Goal: Task Accomplishment & Management: Use online tool/utility

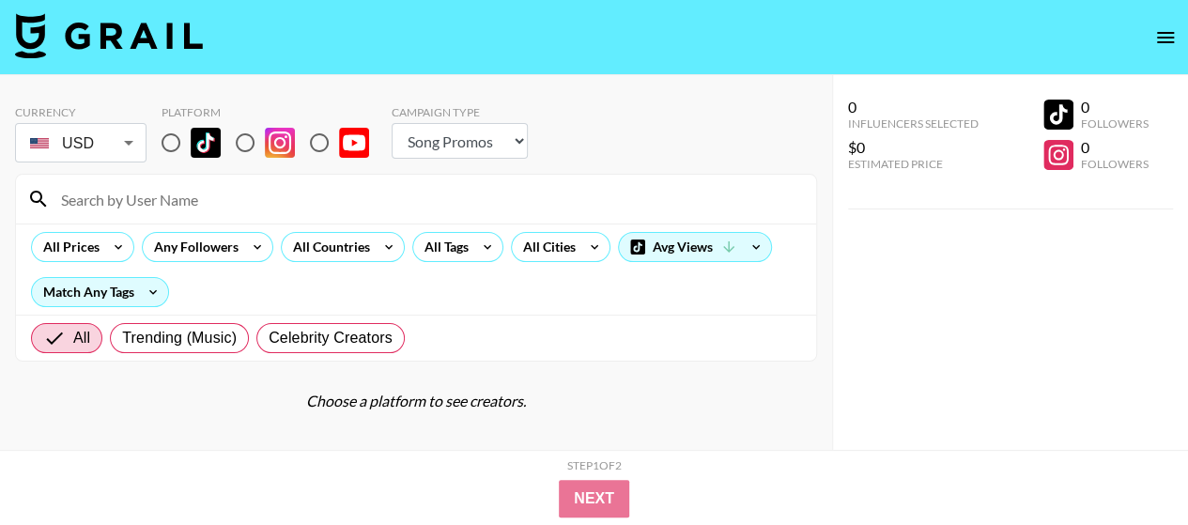
click at [494, 126] on select "Choose Type... Song Promos Brand Promos" at bounding box center [459, 141] width 136 height 36
select select "Brand"
click at [391, 123] on select "Choose Type... Song Promos Brand Promos" at bounding box center [459, 141] width 136 height 36
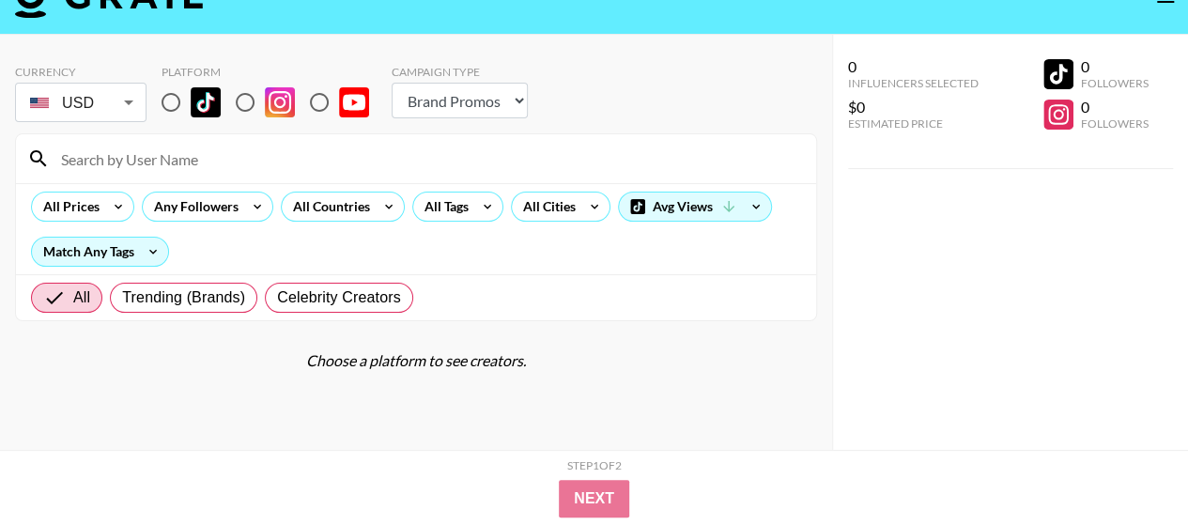
scroll to position [75, 0]
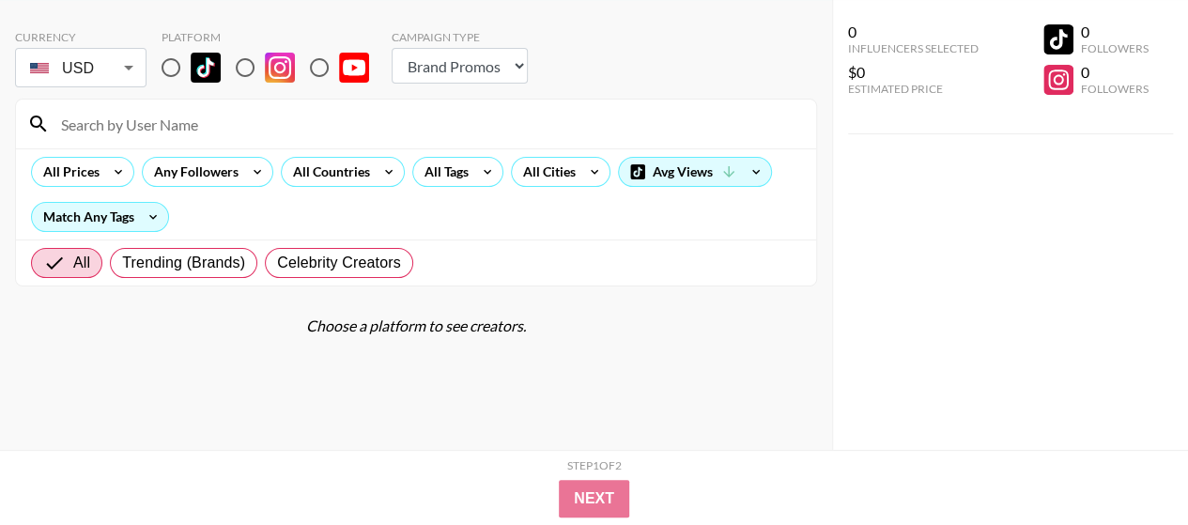
click at [169, 56] on input "radio" at bounding box center [170, 67] width 39 height 39
radio input "true"
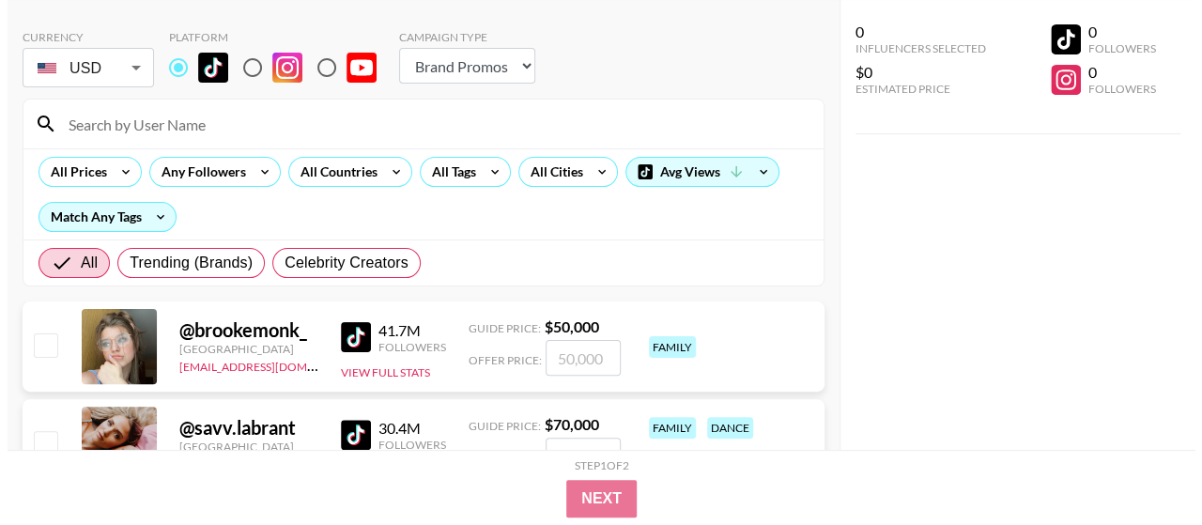
scroll to position [0, 0]
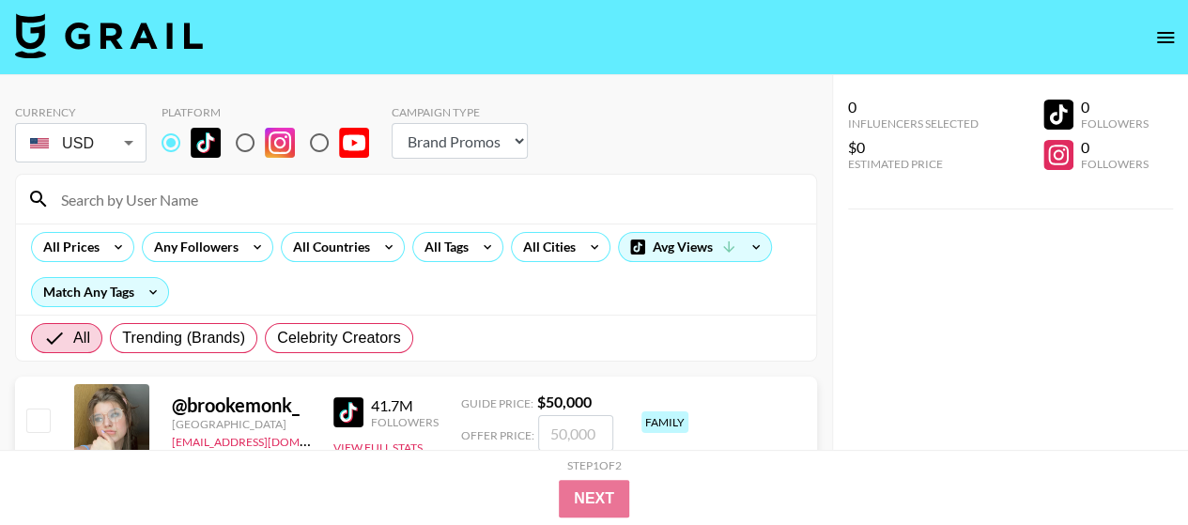
click at [351, 264] on div "All Prices Any Followers All Countries All Tags All Cities Avg Views Match Any …" at bounding box center [416, 268] width 800 height 91
click at [353, 249] on div "All Countries" at bounding box center [328, 247] width 92 height 28
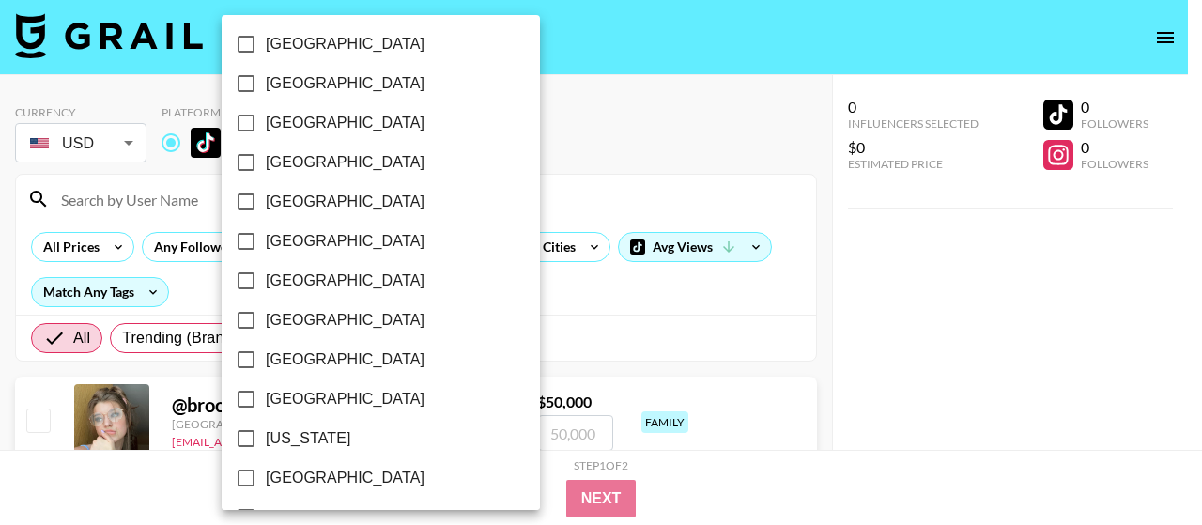
scroll to position [188, 0]
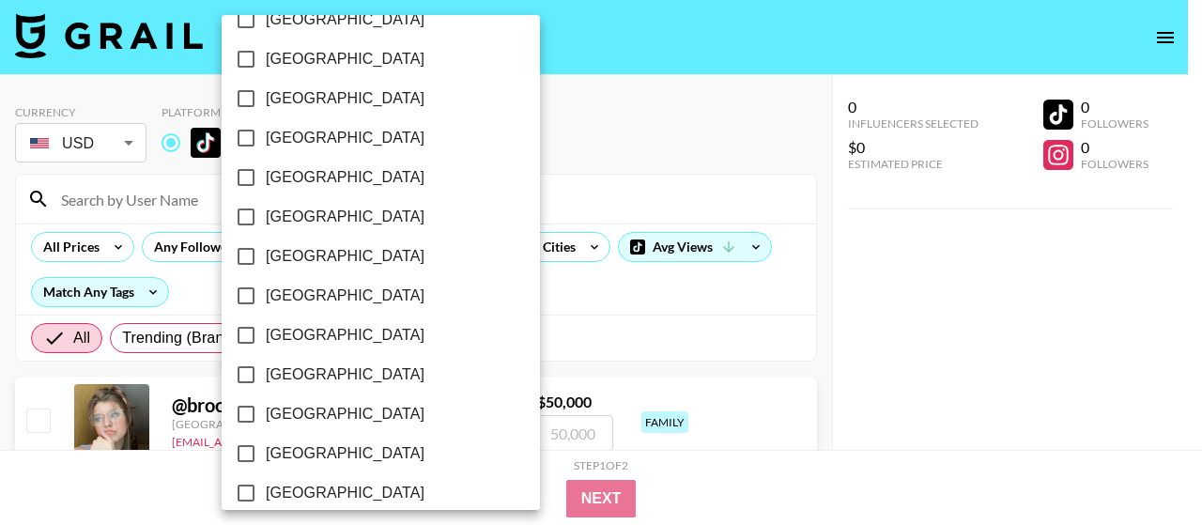
click at [323, 179] on label "[GEOGRAPHIC_DATA]" at bounding box center [368, 177] width 284 height 39
click at [266, 179] on input "[GEOGRAPHIC_DATA]" at bounding box center [245, 177] width 39 height 39
checkbox input "true"
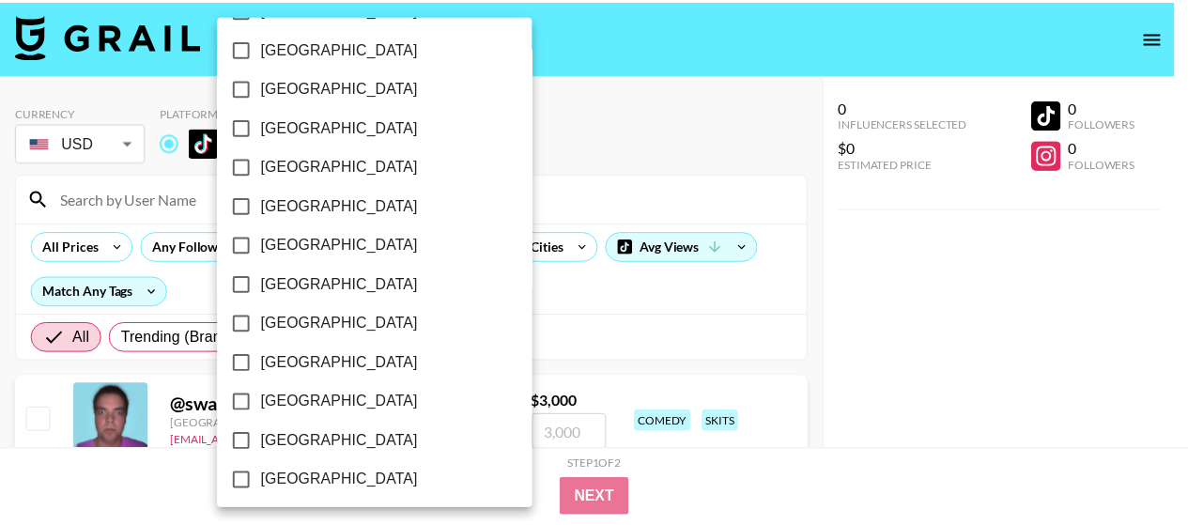
scroll to position [1663, 0]
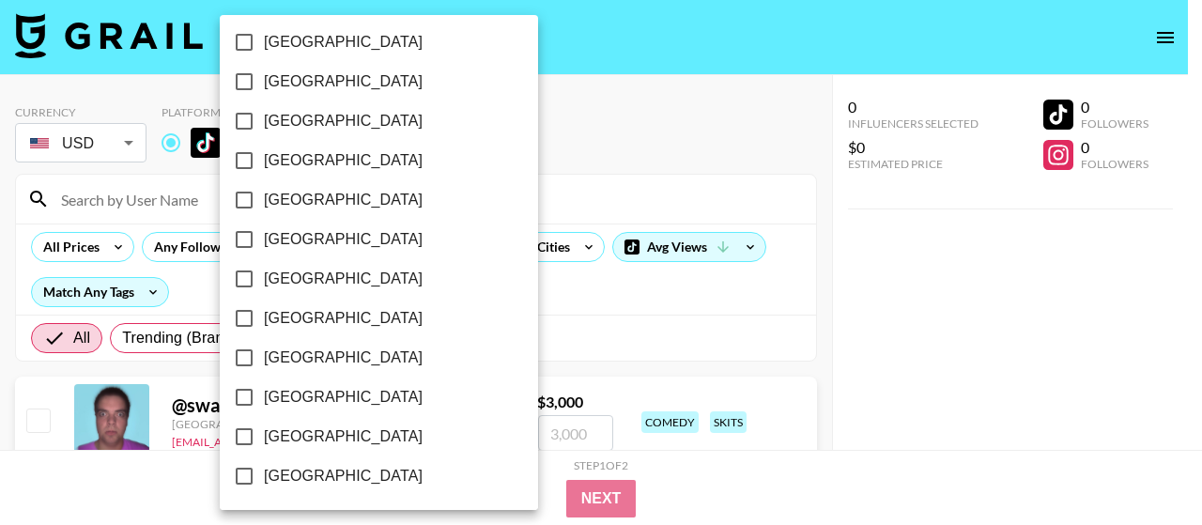
click at [330, 437] on span "[GEOGRAPHIC_DATA]" at bounding box center [343, 436] width 159 height 23
click at [264, 437] on input "[GEOGRAPHIC_DATA]" at bounding box center [243, 436] width 39 height 39
checkbox input "true"
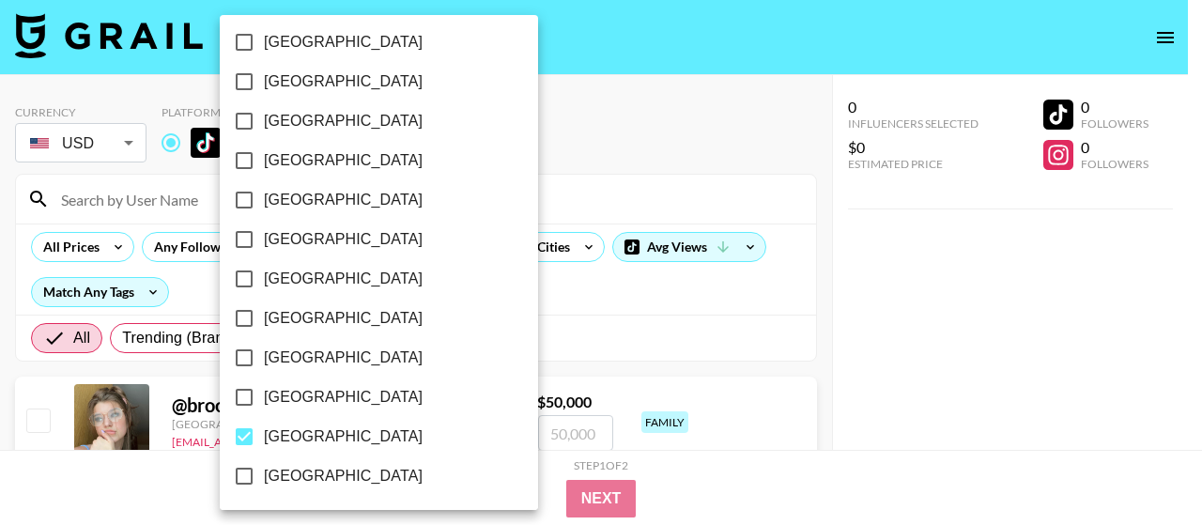
click at [334, 393] on span "[GEOGRAPHIC_DATA]" at bounding box center [343, 397] width 159 height 23
click at [264, 393] on input "[GEOGRAPHIC_DATA]" at bounding box center [243, 396] width 39 height 39
checkbox input "true"
click at [866, 284] on div at bounding box center [601, 262] width 1202 height 525
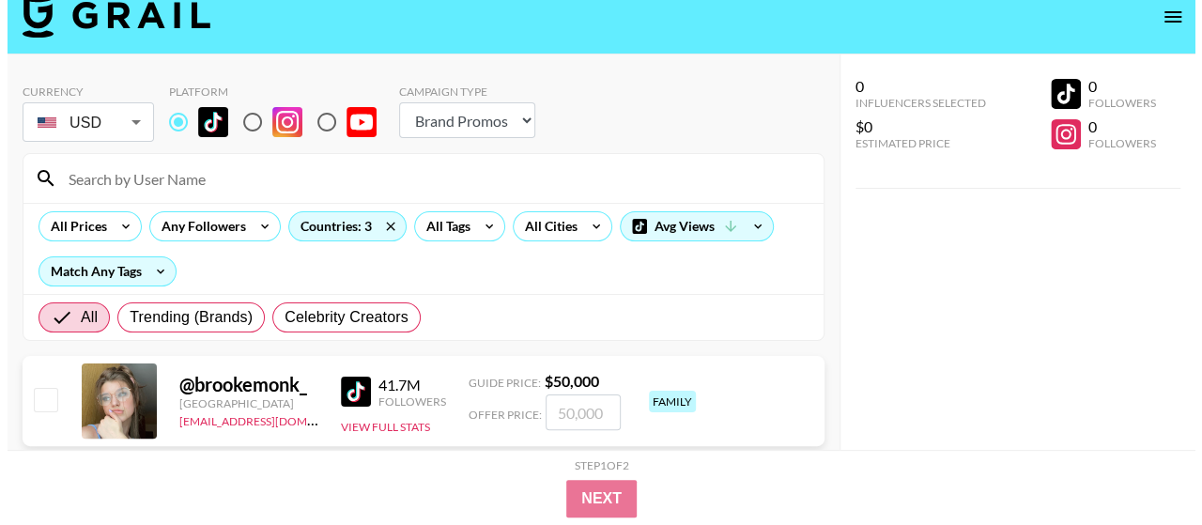
scroll to position [0, 0]
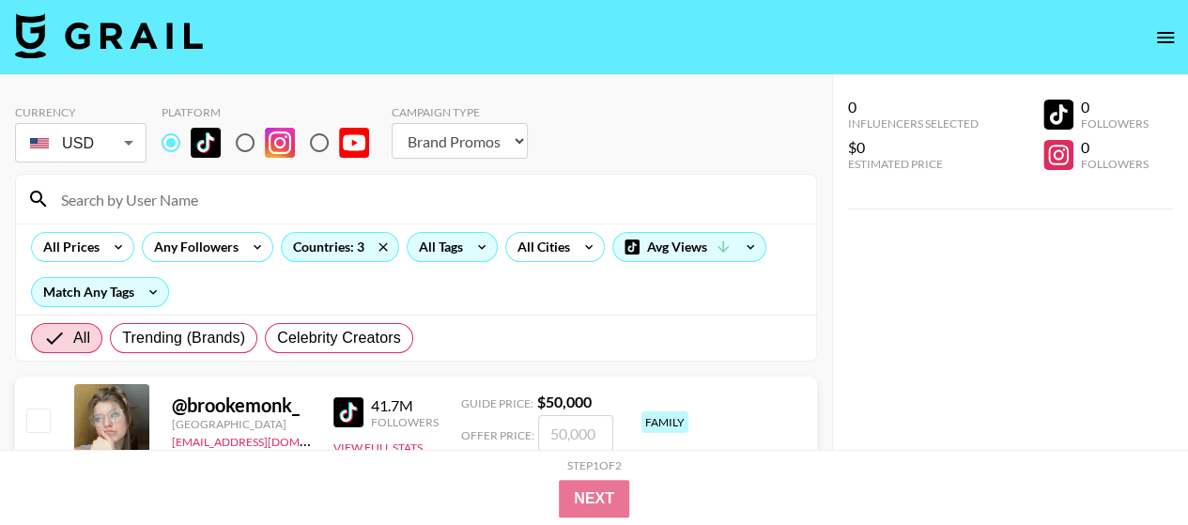
click at [471, 245] on icon at bounding box center [482, 247] width 30 height 28
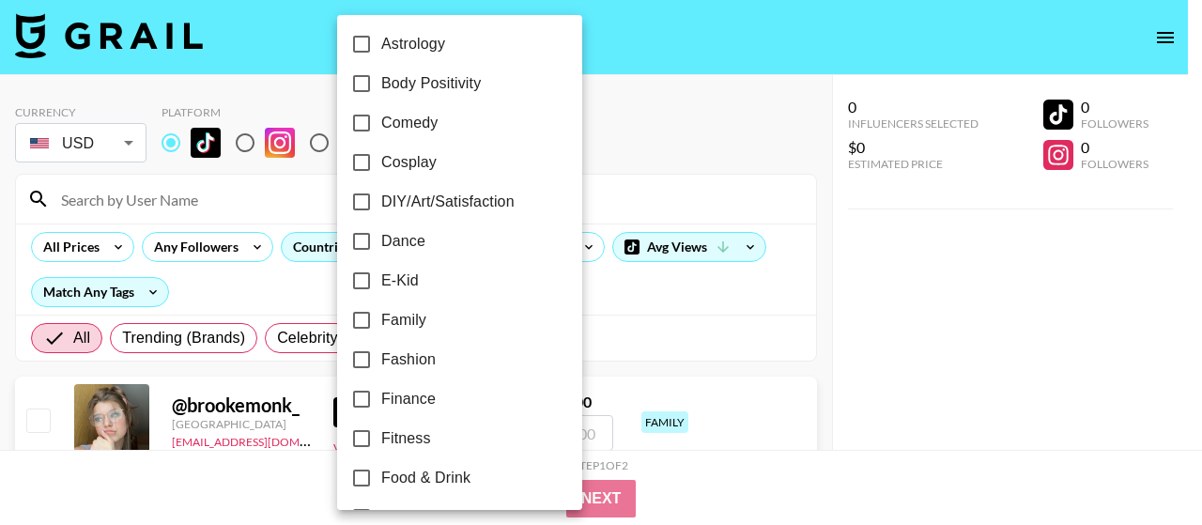
scroll to position [376, 0]
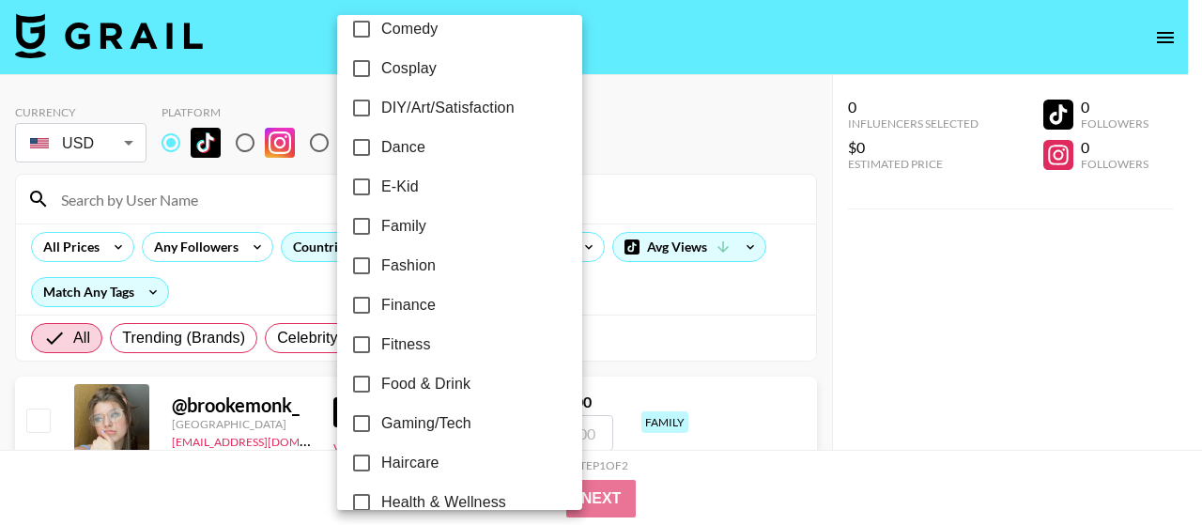
click at [467, 212] on label "Family" at bounding box center [447, 226] width 210 height 39
click at [381, 212] on input "Family" at bounding box center [361, 226] width 39 height 39
checkbox input "true"
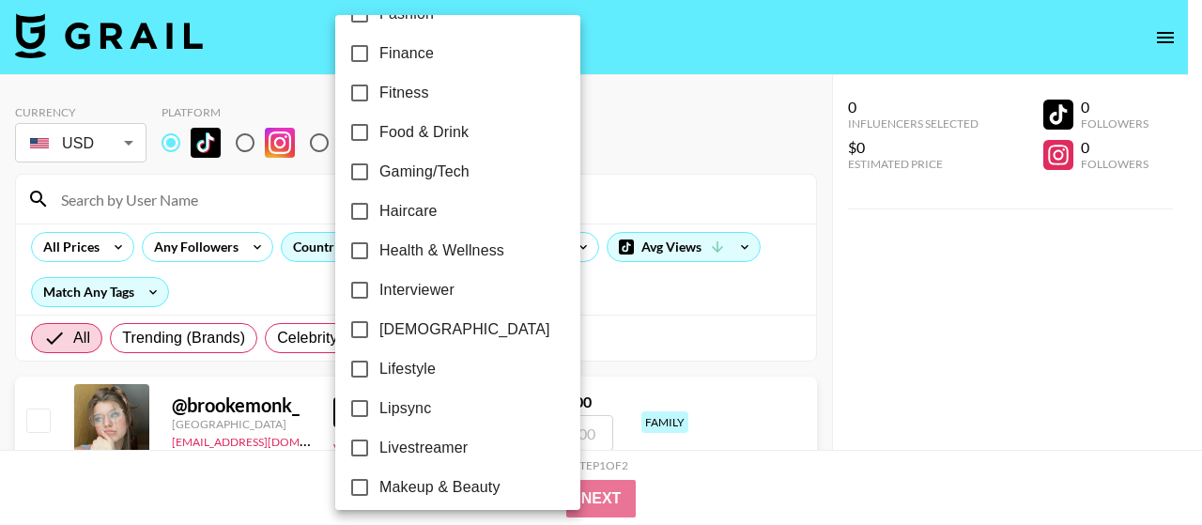
scroll to position [657, 0]
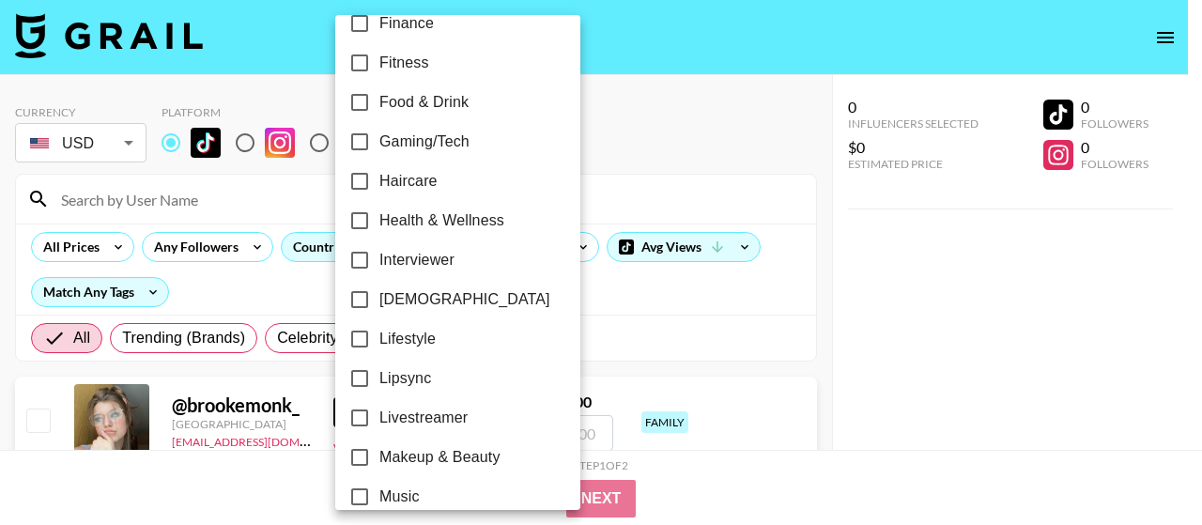
click at [437, 334] on label "Lifestyle" at bounding box center [445, 338] width 210 height 39
click at [379, 334] on input "Lifestyle" at bounding box center [359, 338] width 39 height 39
checkbox input "true"
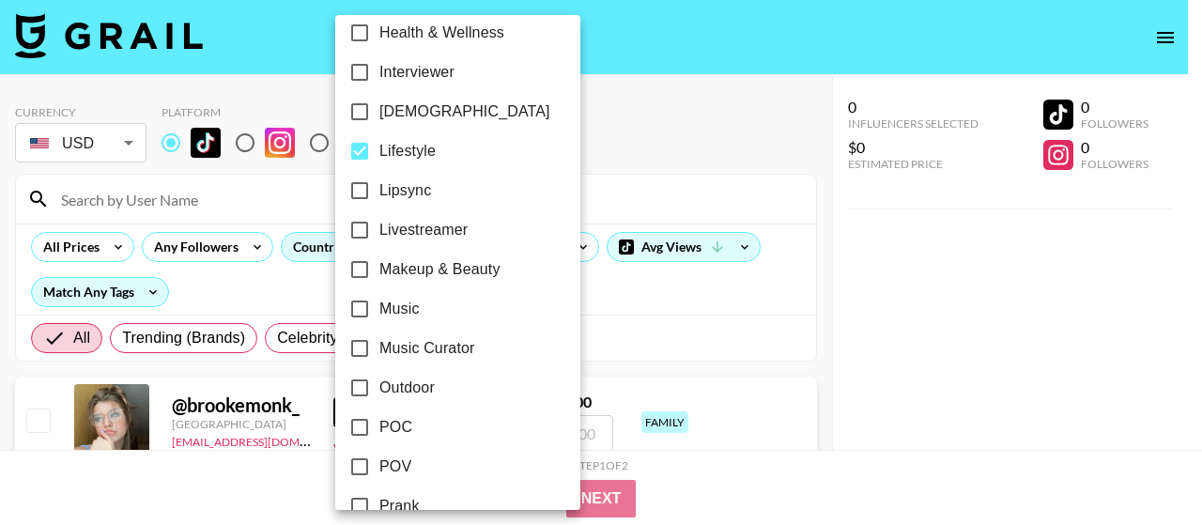
scroll to position [1033, 0]
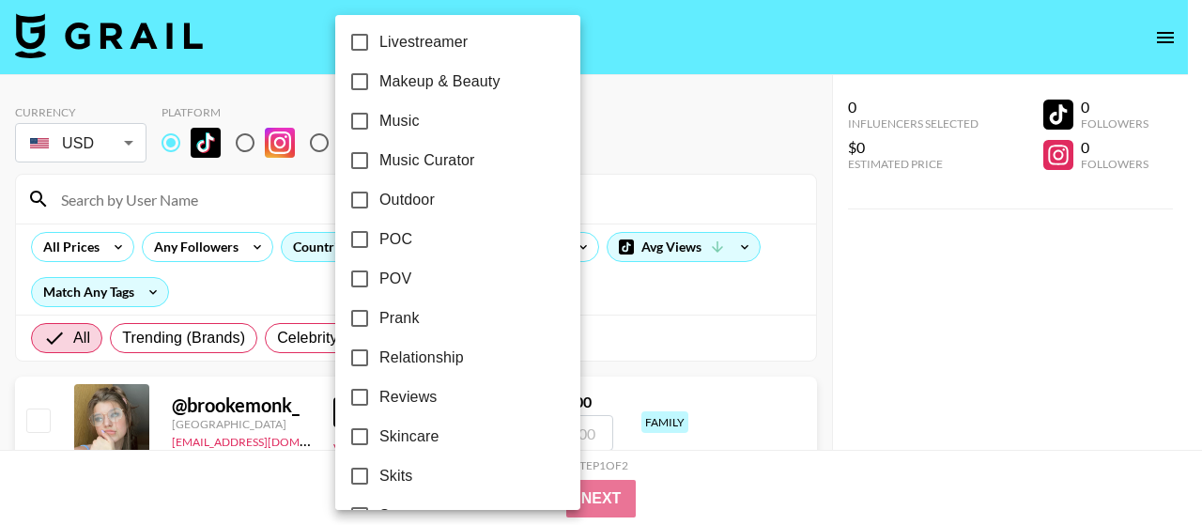
drag, startPoint x: 430, startPoint y: 354, endPoint x: 473, endPoint y: 343, distance: 44.6
click at [430, 353] on span "Relationship" at bounding box center [421, 357] width 84 height 23
click at [379, 353] on input "Relationship" at bounding box center [359, 357] width 39 height 39
checkbox input "true"
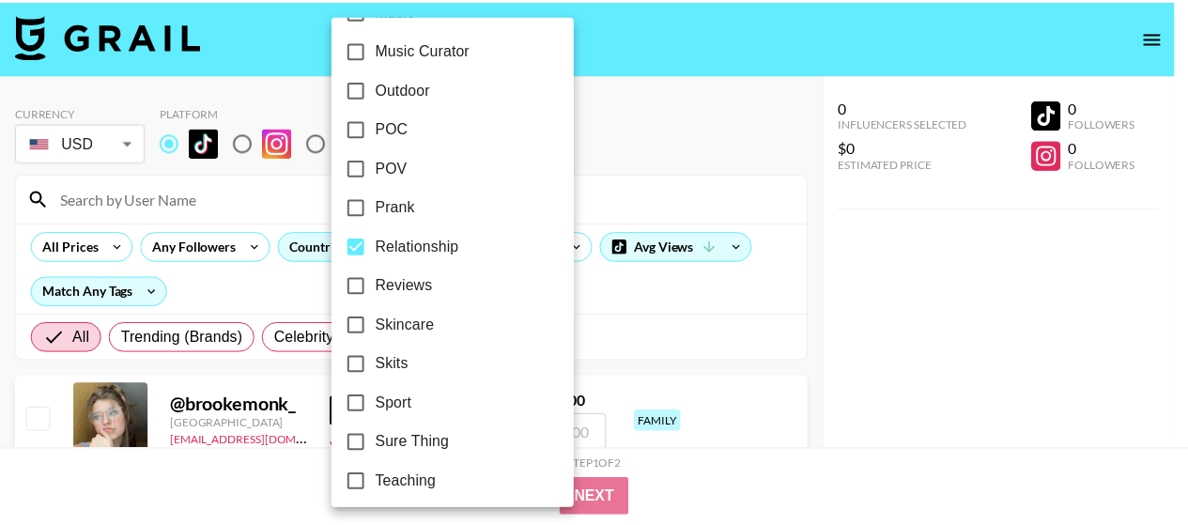
scroll to position [1269, 0]
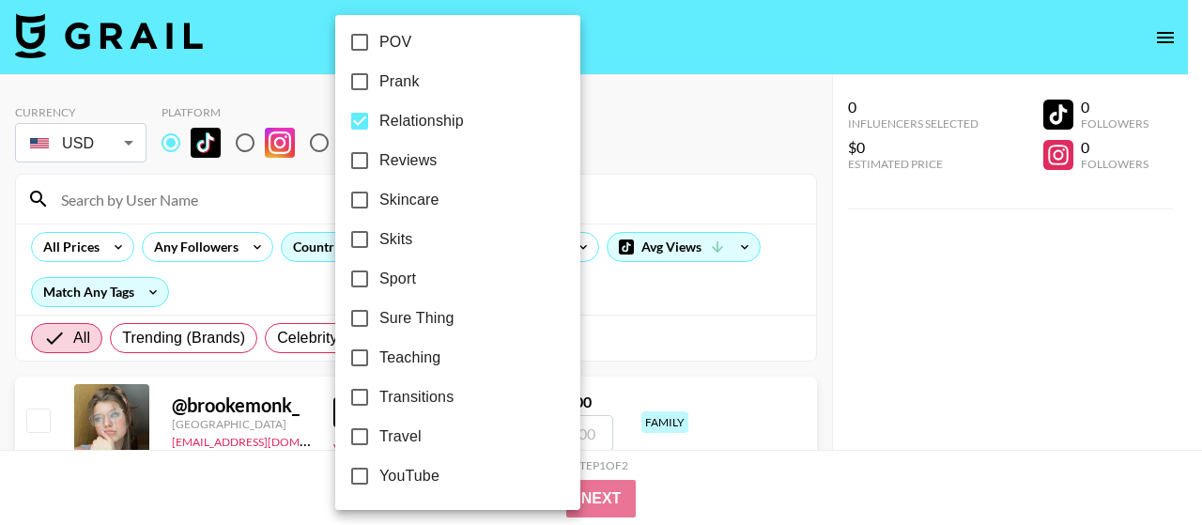
click at [679, 309] on div at bounding box center [601, 262] width 1202 height 525
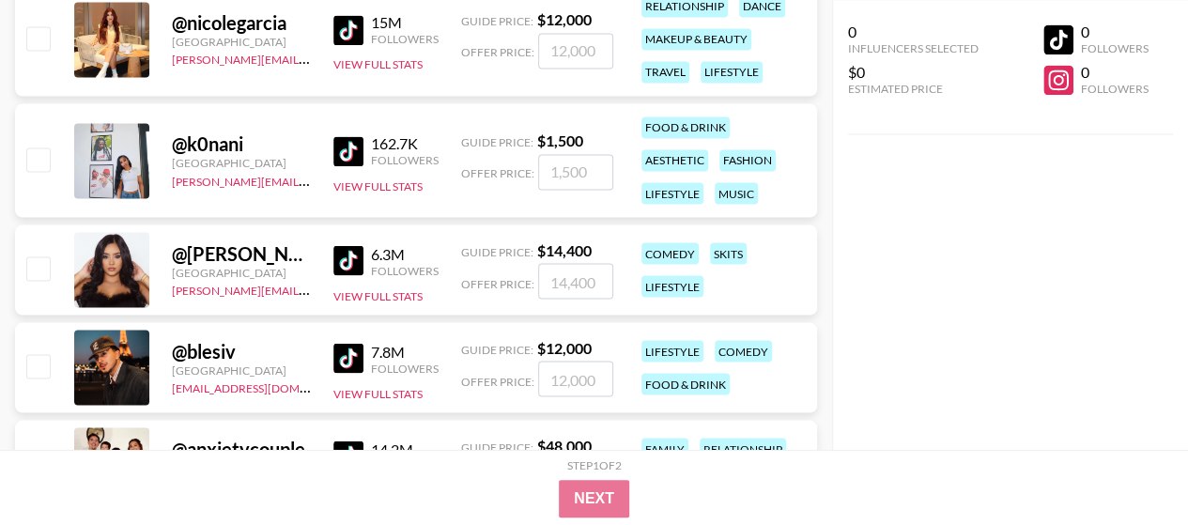
scroll to position [5200, 0]
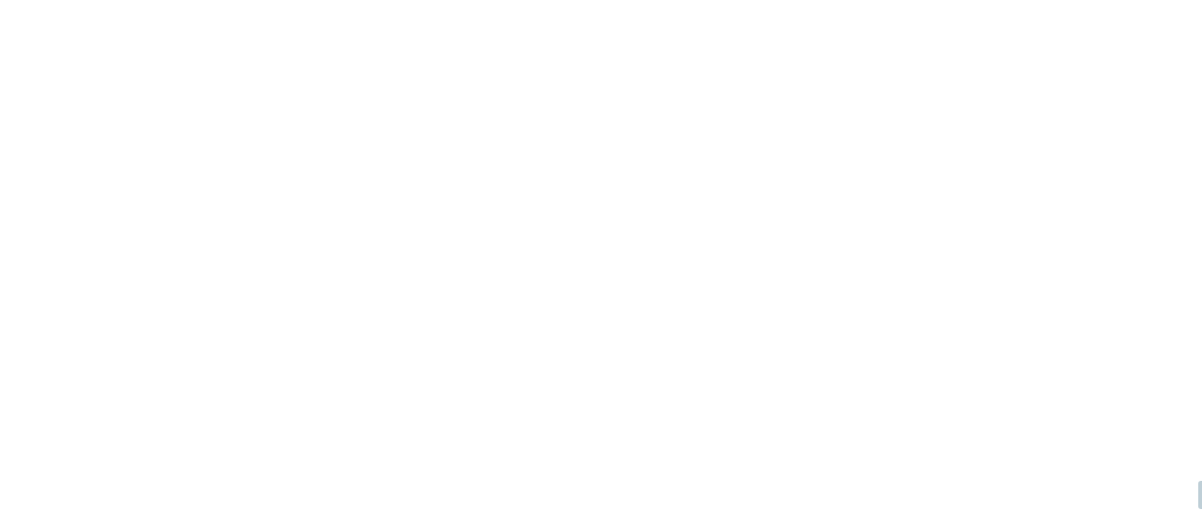
select select "Song"
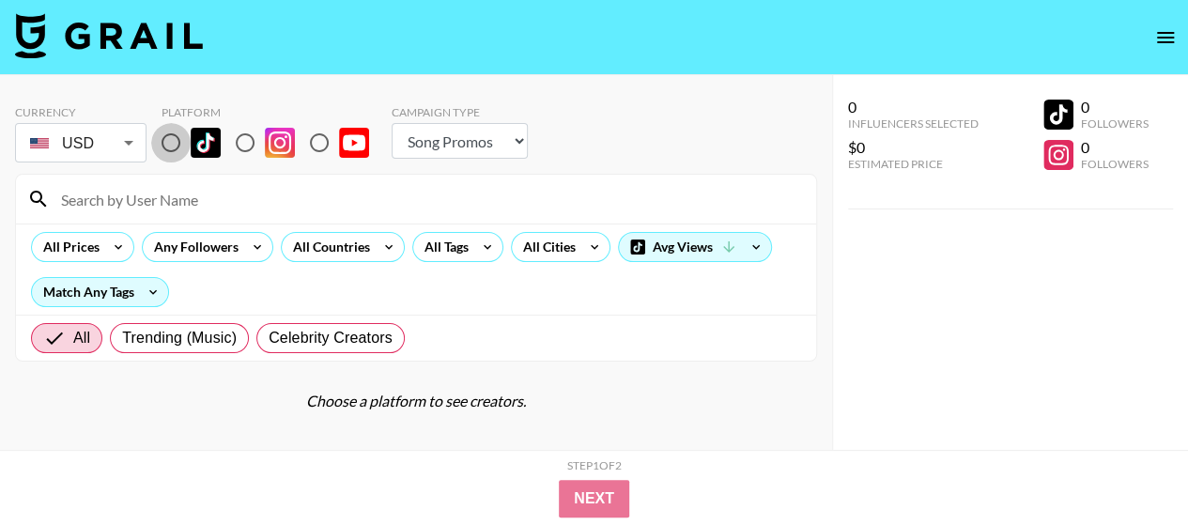
click at [169, 150] on input "radio" at bounding box center [170, 142] width 39 height 39
radio input "true"
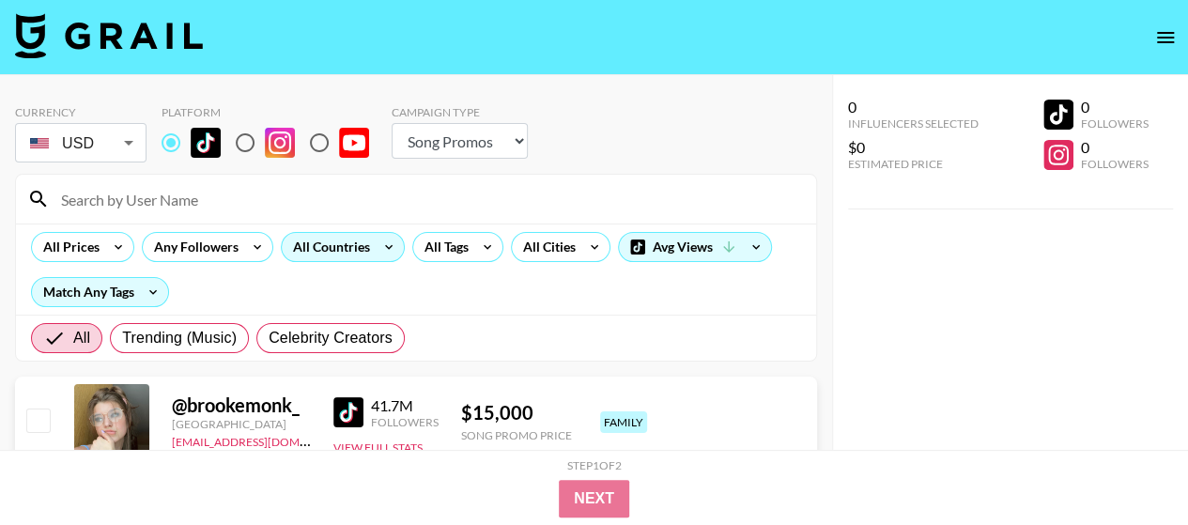
click at [327, 254] on div "All Countries" at bounding box center [328, 247] width 92 height 28
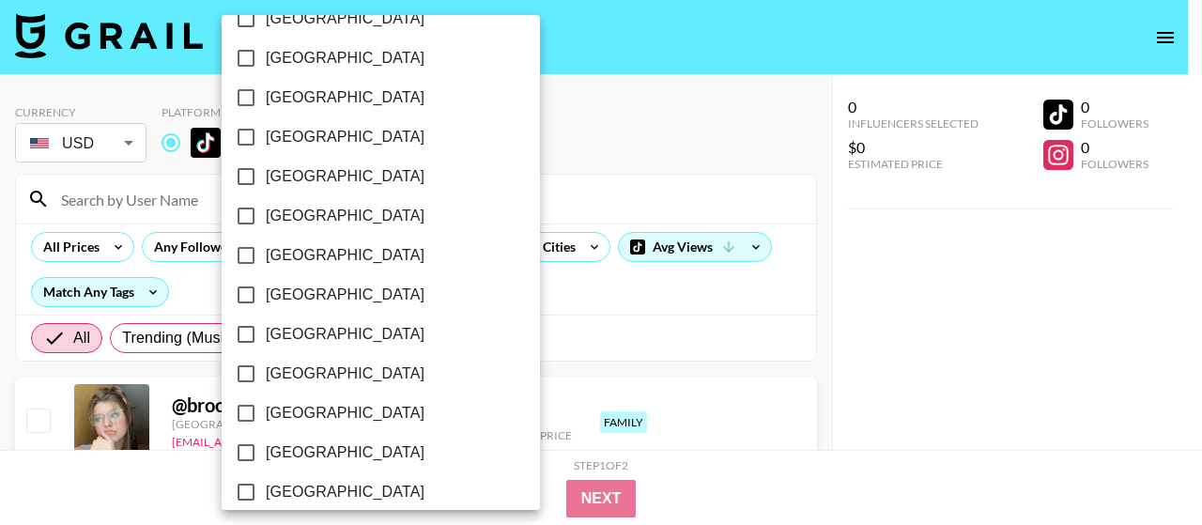
scroll to position [188, 0]
click at [330, 179] on label "[GEOGRAPHIC_DATA]" at bounding box center [368, 177] width 284 height 39
click at [266, 179] on input "[GEOGRAPHIC_DATA]" at bounding box center [245, 177] width 39 height 39
checkbox input "true"
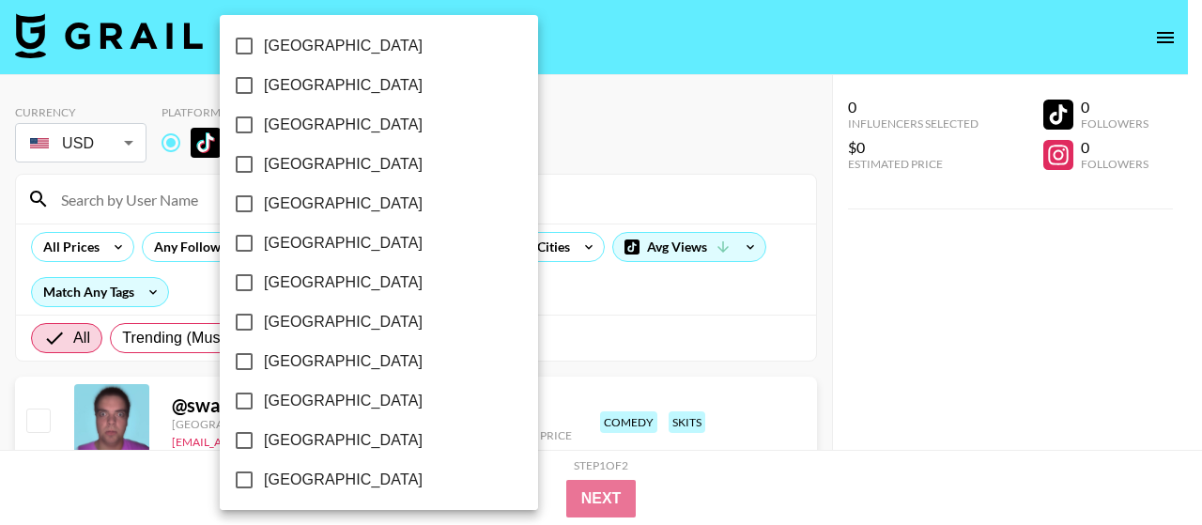
scroll to position [1663, 0]
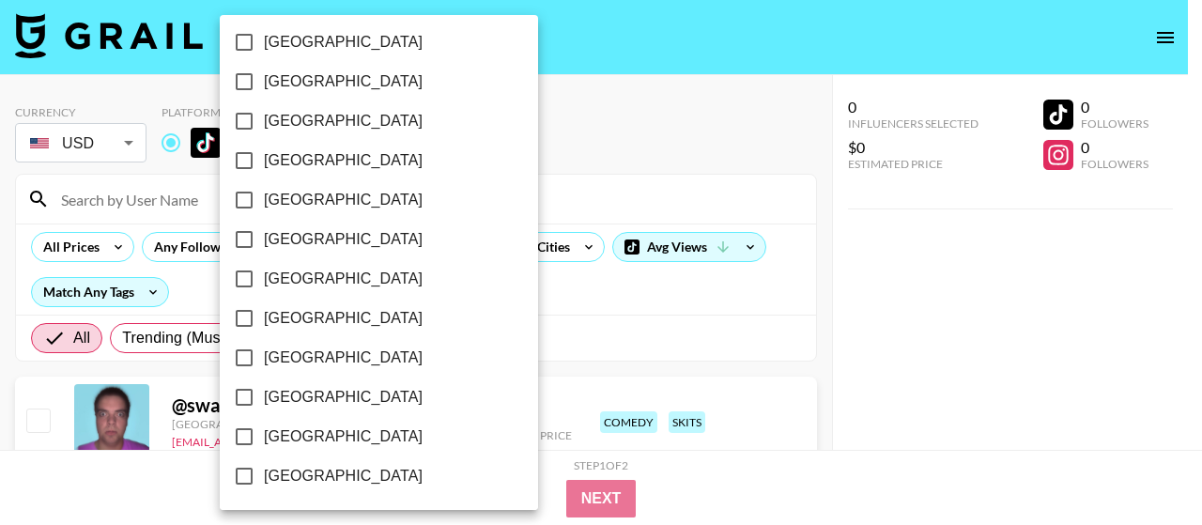
click at [334, 410] on label "[GEOGRAPHIC_DATA]" at bounding box center [366, 396] width 284 height 39
click at [264, 410] on input "[GEOGRAPHIC_DATA]" at bounding box center [243, 396] width 39 height 39
checkbox input "true"
click at [327, 437] on span "[GEOGRAPHIC_DATA]" at bounding box center [343, 436] width 159 height 23
click at [264, 437] on input "[GEOGRAPHIC_DATA]" at bounding box center [243, 436] width 39 height 39
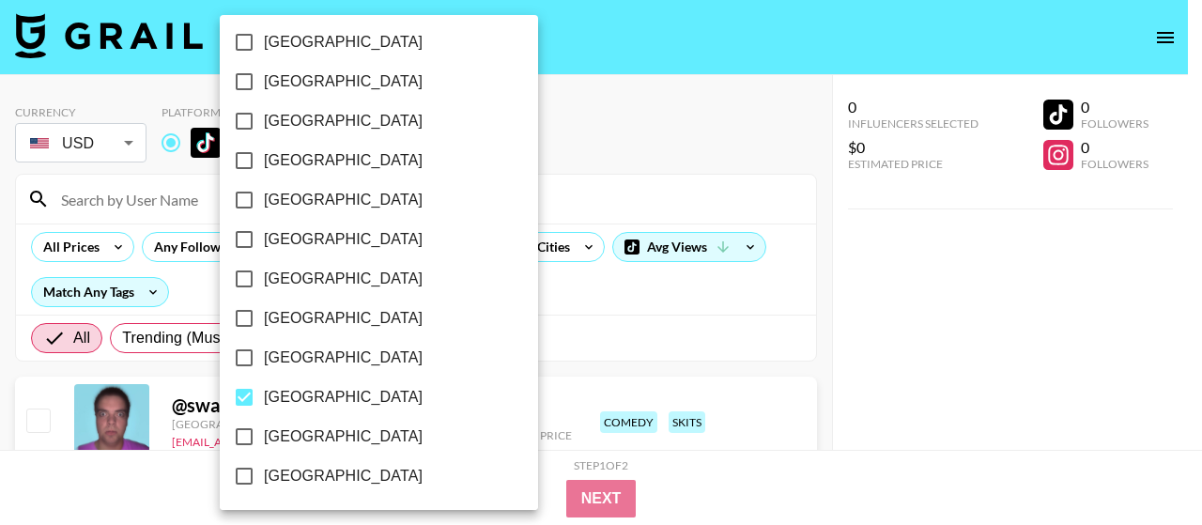
checkbox input "true"
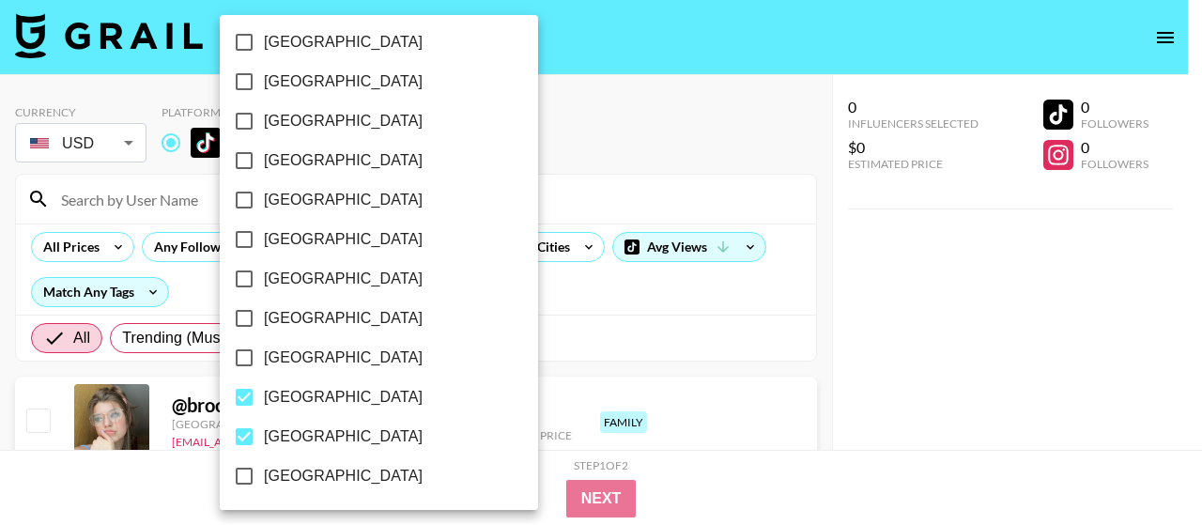
click at [693, 127] on div at bounding box center [601, 262] width 1202 height 525
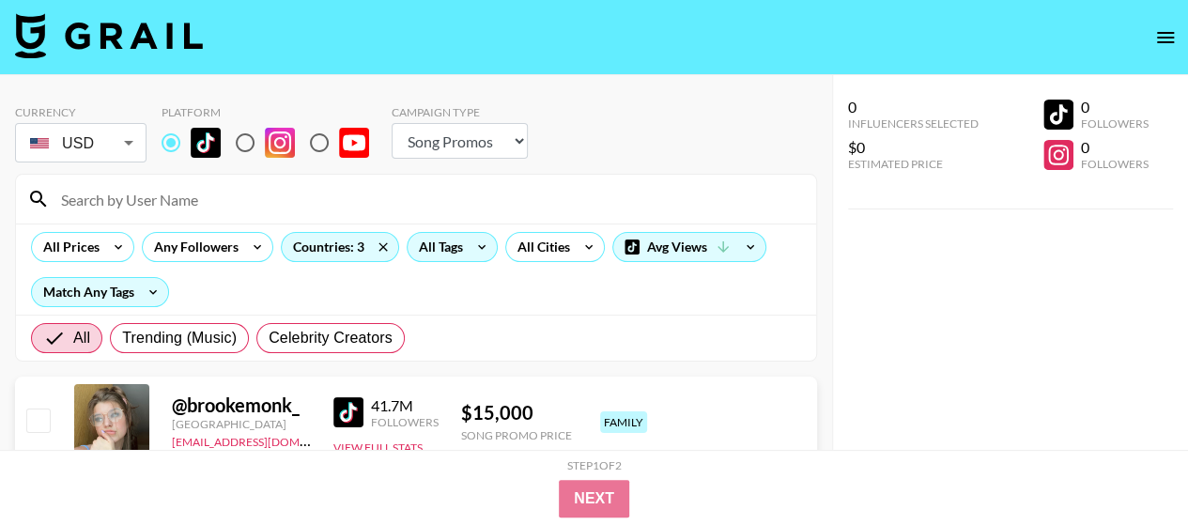
click at [481, 243] on icon at bounding box center [482, 247] width 30 height 28
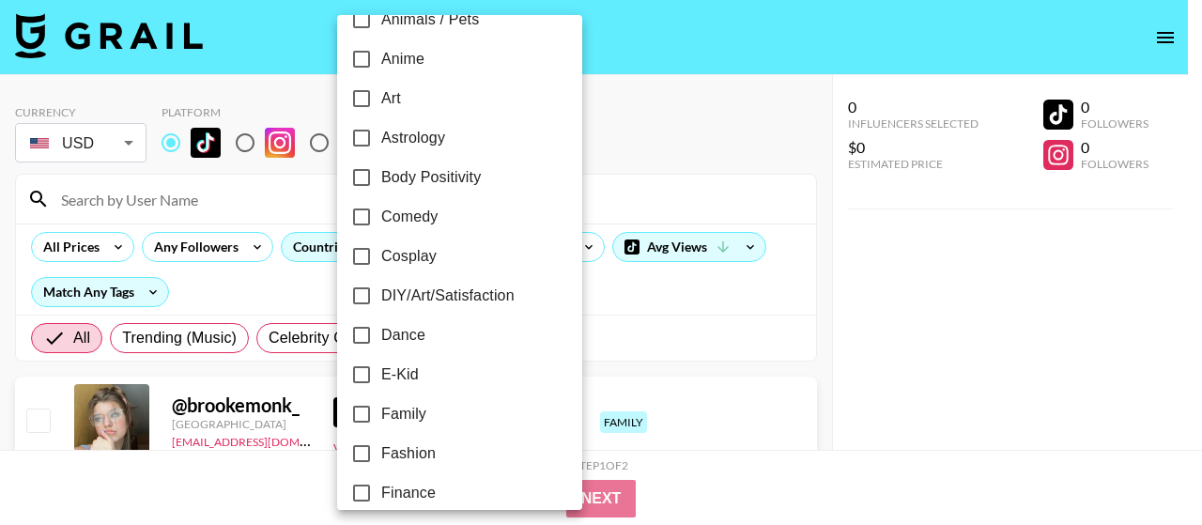
scroll to position [376, 0]
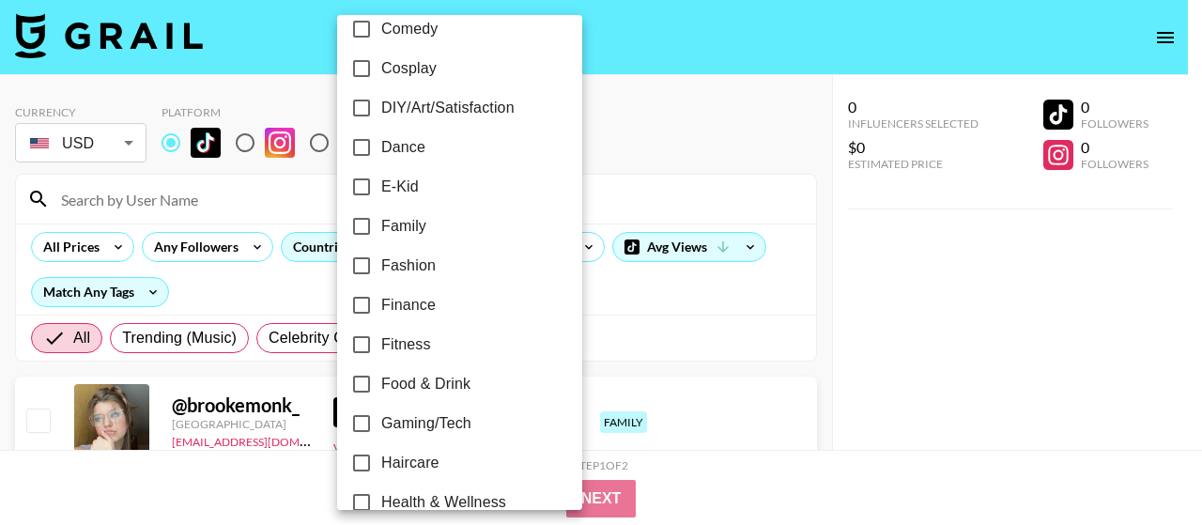
click at [477, 221] on label "Family" at bounding box center [447, 226] width 210 height 39
click at [381, 221] on input "Family" at bounding box center [361, 226] width 39 height 39
checkbox input "true"
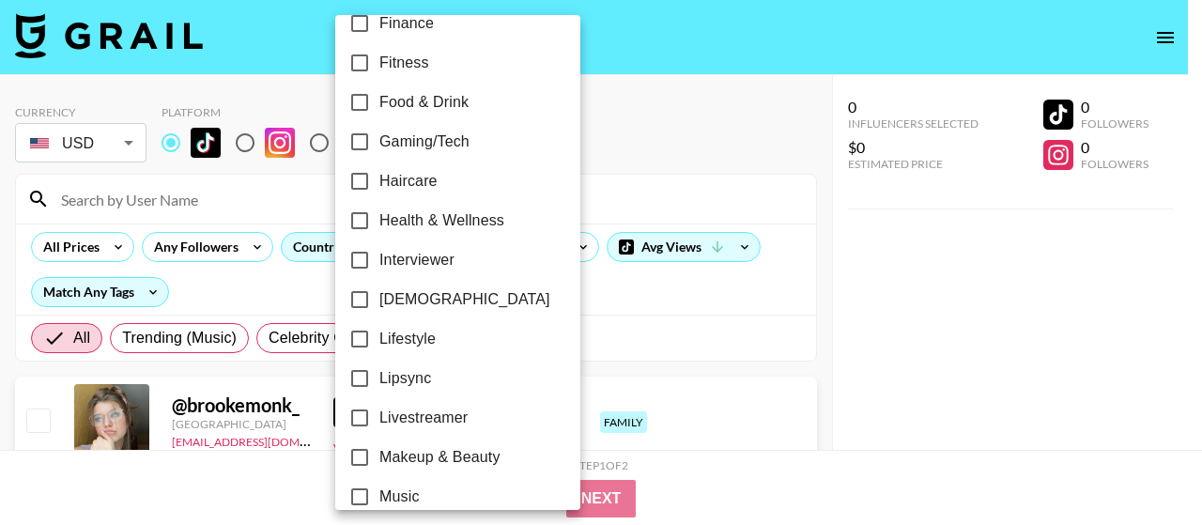
scroll to position [751, 0]
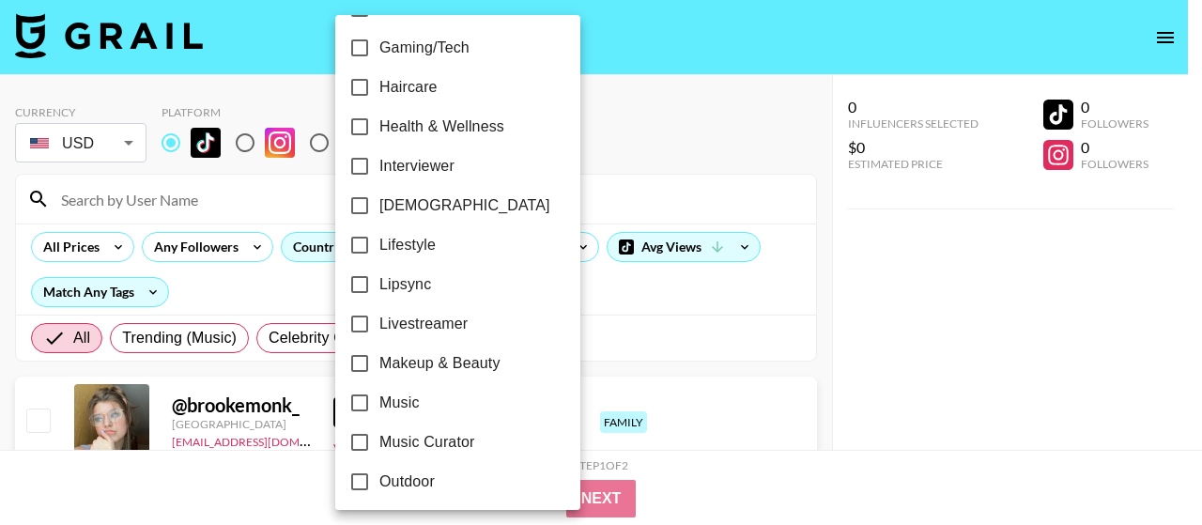
click at [462, 239] on label "Lifestyle" at bounding box center [445, 244] width 210 height 39
click at [379, 239] on input "Lifestyle" at bounding box center [359, 244] width 39 height 39
checkbox input "true"
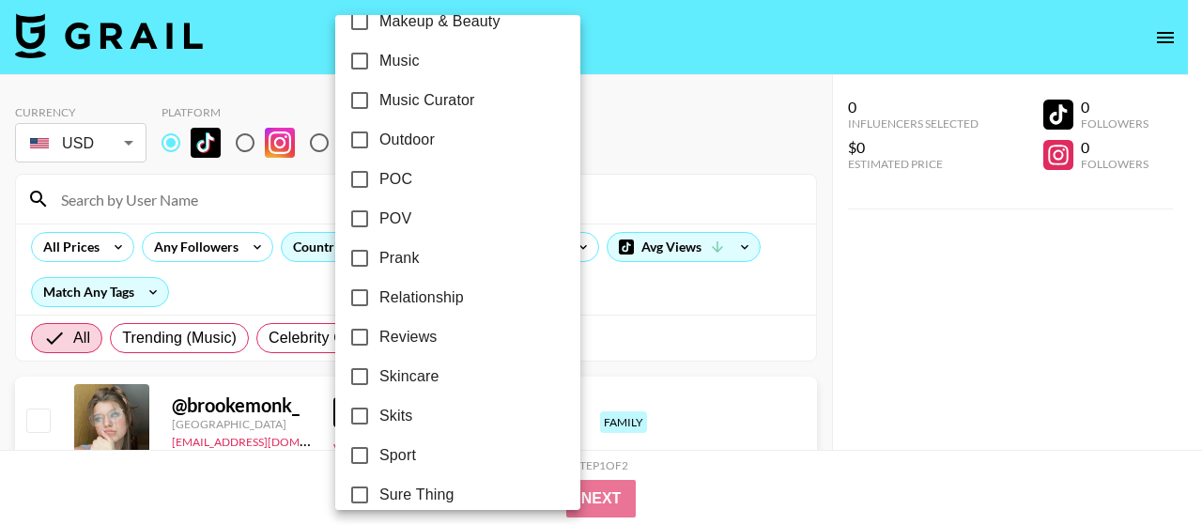
scroll to position [1220, 0]
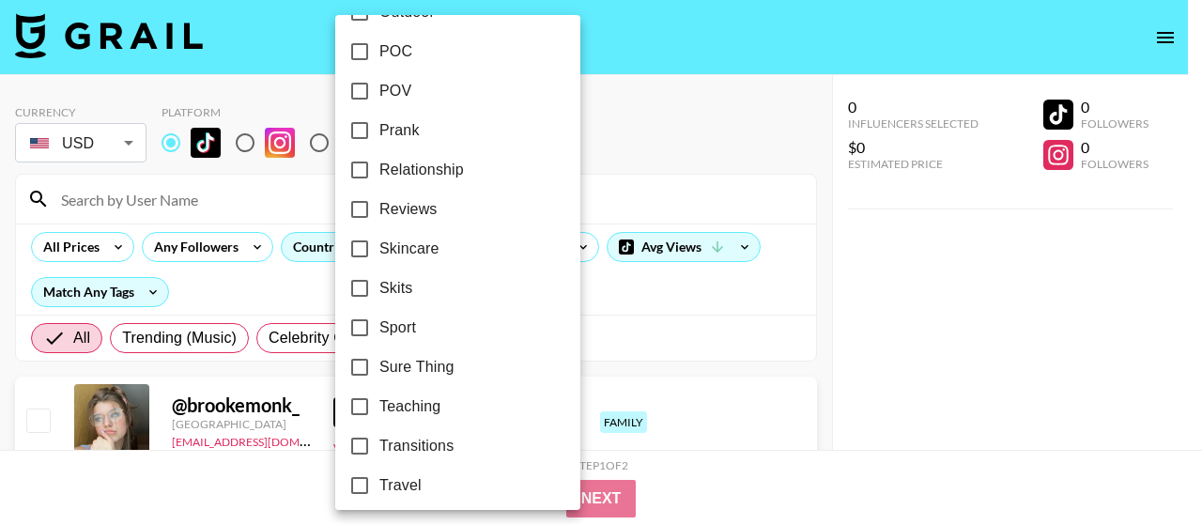
click at [473, 176] on label "Relationship" at bounding box center [445, 169] width 210 height 39
click at [379, 176] on input "Relationship" at bounding box center [359, 169] width 39 height 39
checkbox input "true"
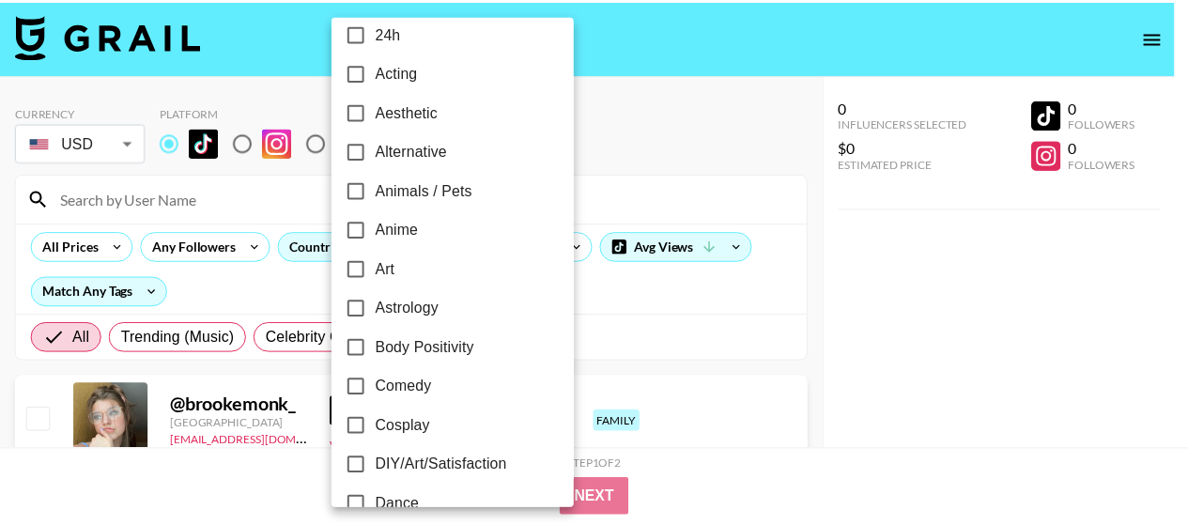
scroll to position [0, 0]
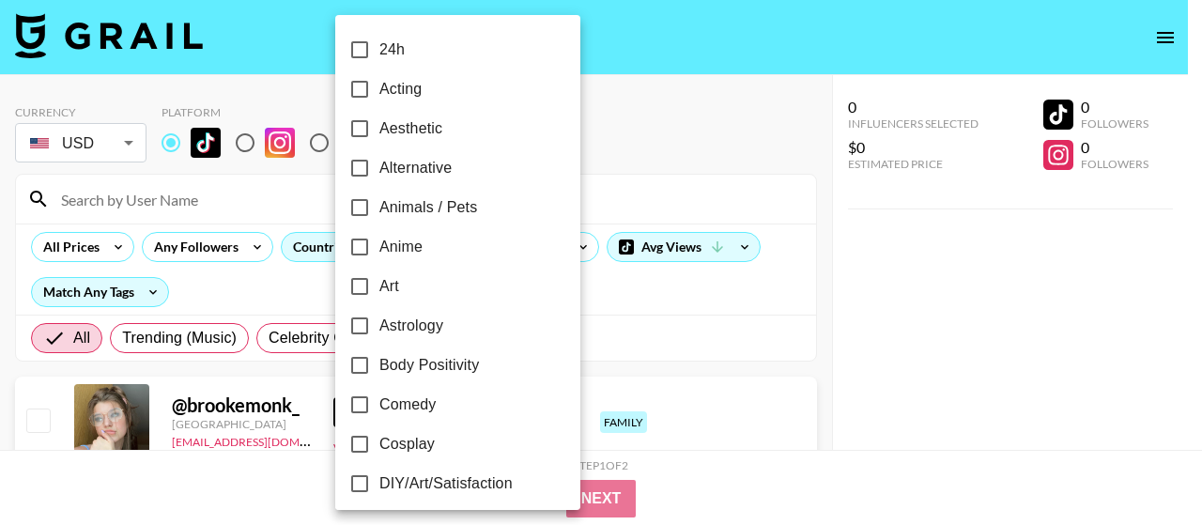
click at [597, 119] on div at bounding box center [601, 262] width 1202 height 525
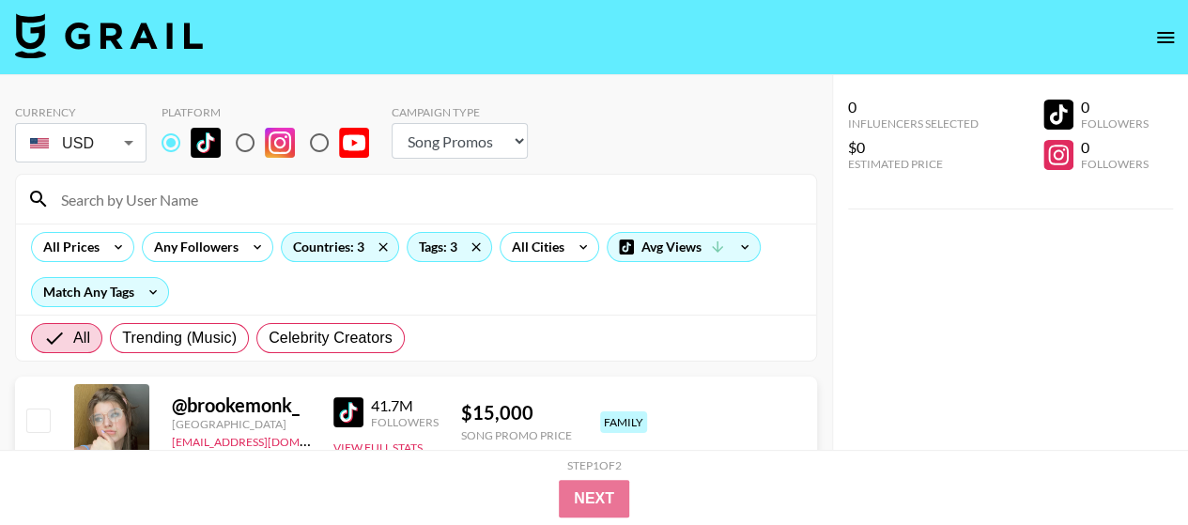
click at [510, 144] on select "Choose Type... Song Promos Brand Promos" at bounding box center [459, 141] width 136 height 36
click at [518, 140] on select "Choose Type... Song Promos Brand Promos" at bounding box center [459, 141] width 136 height 36
select select "Brand"
click at [391, 123] on select "Choose Type... Song Promos Brand Promos" at bounding box center [459, 141] width 136 height 36
click at [606, 138] on div "Currency USD USD ​ Platform Campaign Type Choose Type... Song Promos Brand Prom…" at bounding box center [416, 135] width 802 height 61
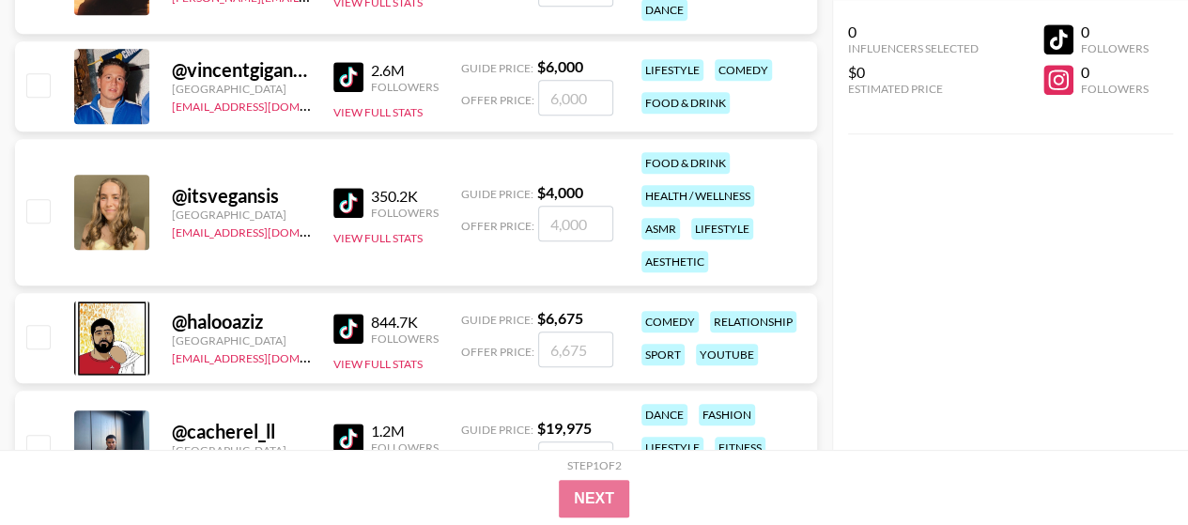
scroll to position [4330, 0]
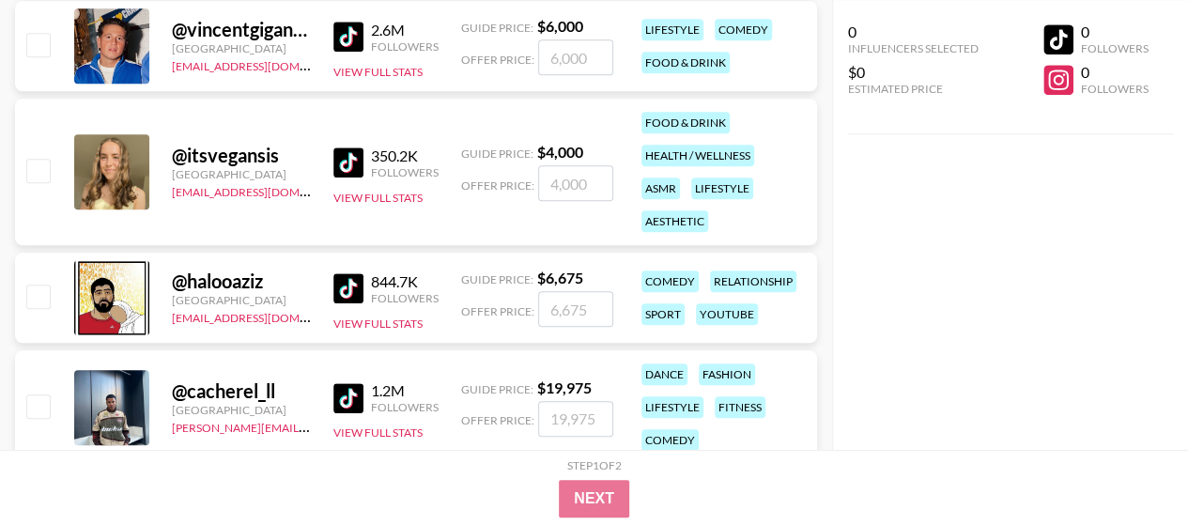
click at [353, 161] on img at bounding box center [348, 162] width 30 height 30
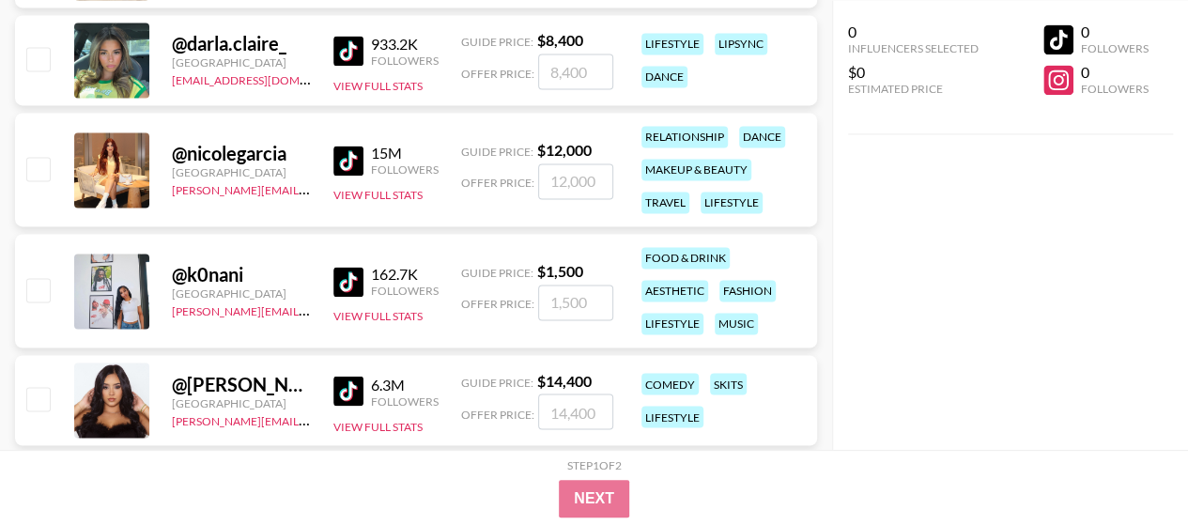
scroll to position [4987, 0]
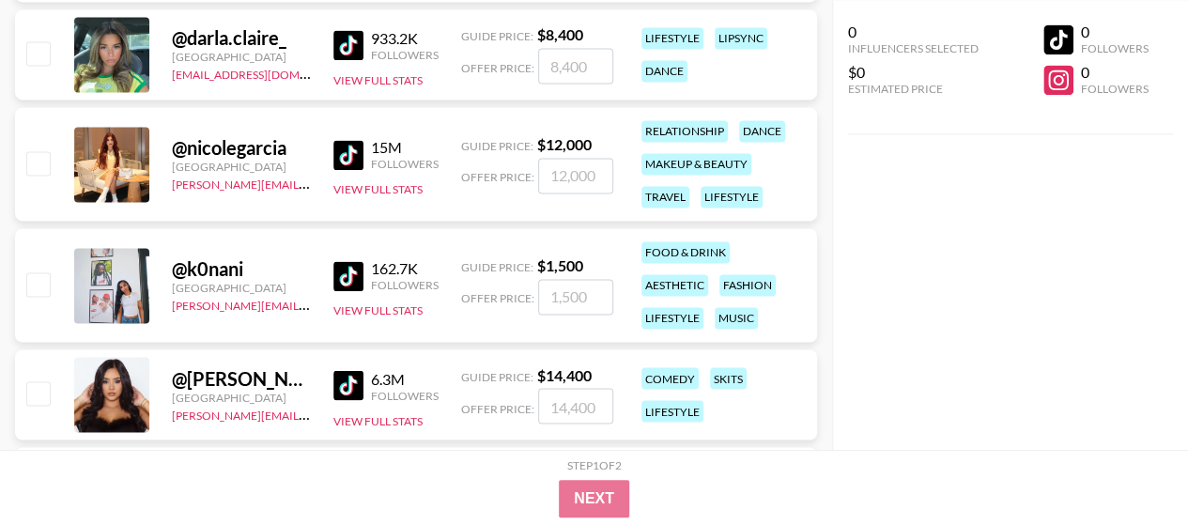
click at [346, 271] on img at bounding box center [348, 276] width 30 height 30
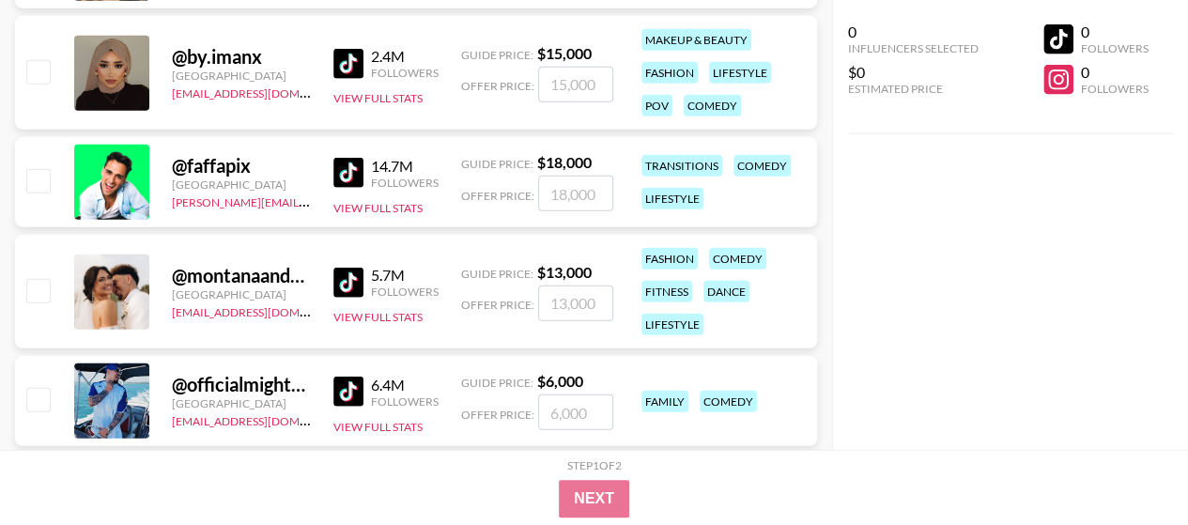
scroll to position [5925, 0]
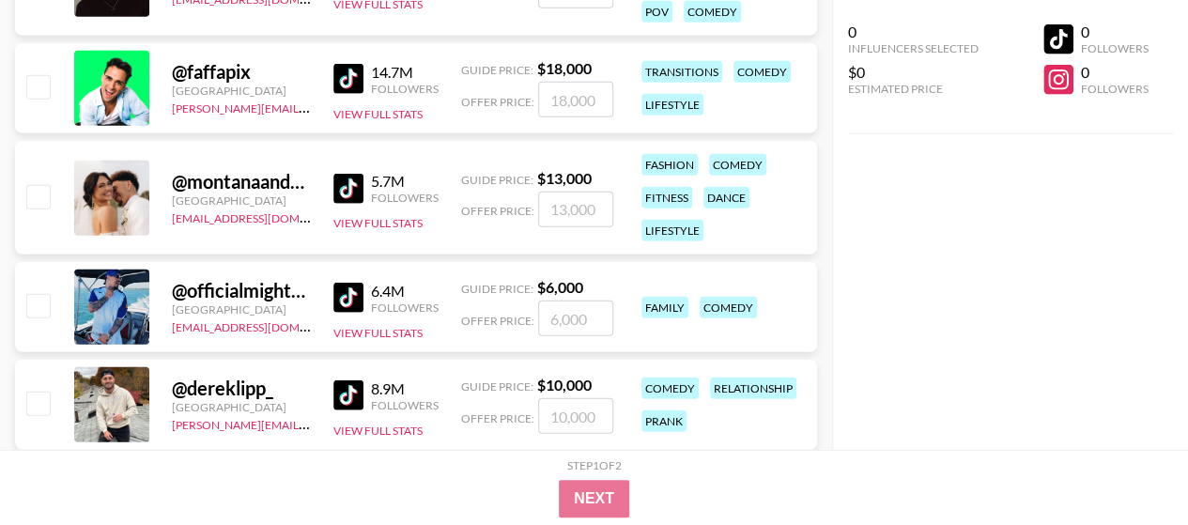
click at [345, 285] on img at bounding box center [348, 298] width 30 height 30
